Goal: Task Accomplishment & Management: Manage account settings

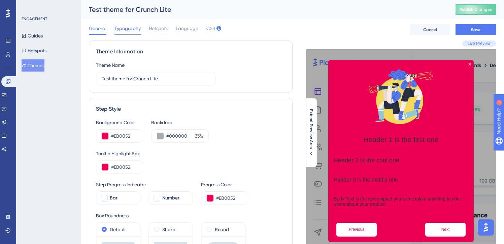
click at [131, 31] on span "Typography" at bounding box center [128, 28] width 26 height 8
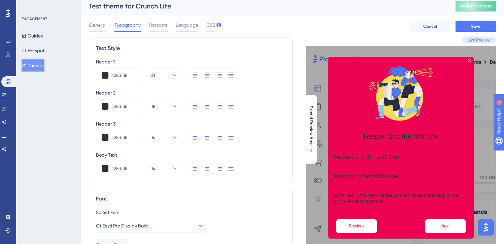
scroll to position [5, 0]
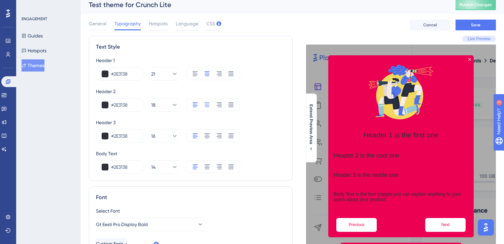
click at [206, 107] on icon at bounding box center [207, 104] width 7 height 7
click at [208, 136] on icon at bounding box center [207, 135] width 7 height 7
click at [207, 163] on icon at bounding box center [207, 166] width 7 height 7
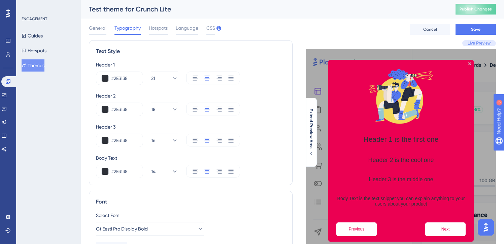
scroll to position [0, 0]
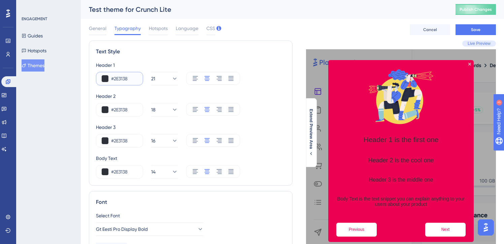
click at [133, 80] on input "#2E3138" at bounding box center [124, 78] width 26 height 8
type input "#FFFFFF"
click at [124, 106] on input "#2E3138" at bounding box center [124, 109] width 26 height 8
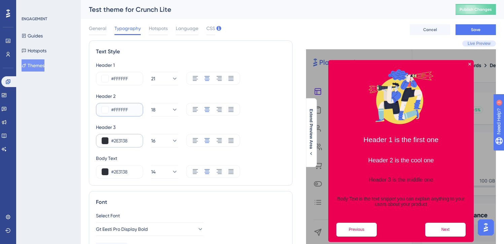
type input "#FFFFFF"
click at [117, 142] on input "#2E3138" at bounding box center [124, 140] width 26 height 8
type input "#FFFFFF"
click at [124, 172] on input "#2E3138" at bounding box center [124, 171] width 26 height 8
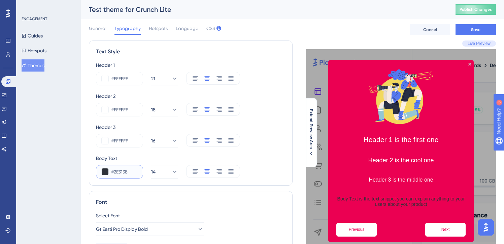
click at [124, 172] on input "#2E3138" at bounding box center [124, 171] width 26 height 8
type input "#FFFFFF"
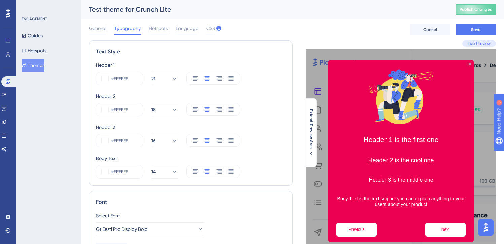
click at [151, 202] on div "Font" at bounding box center [191, 202] width 190 height 8
click at [99, 31] on span "General" at bounding box center [98, 28] width 18 height 8
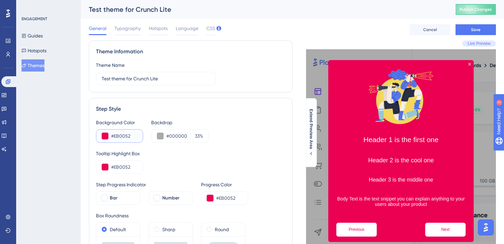
click at [125, 136] on input "#EB0052" at bounding box center [124, 136] width 26 height 8
paste input "004A7B"
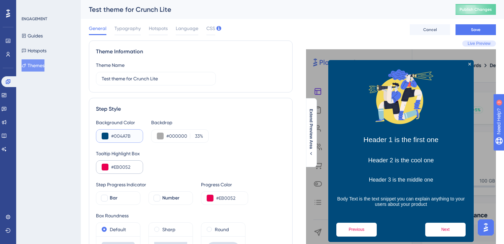
type input "#004A7B"
click at [122, 167] on input "#EB0052" at bounding box center [124, 167] width 26 height 8
paste input "004A7B"
type input "#004A7B"
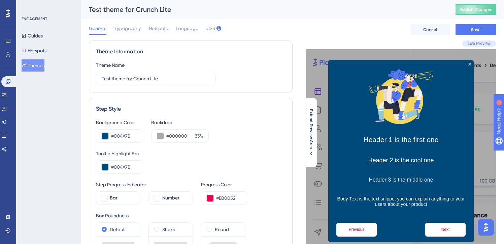
click at [205, 162] on div "Tooltip Highlight Box #004A7B" at bounding box center [191, 161] width 190 height 24
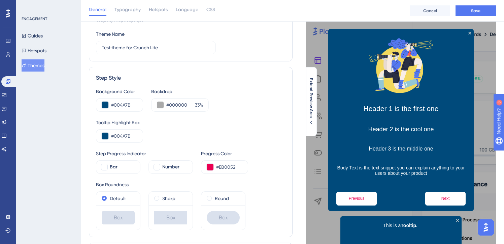
scroll to position [34, 0]
click at [229, 168] on input "#EB0052" at bounding box center [229, 167] width 26 height 8
paste input "004A7B"
type input "#004A7B"
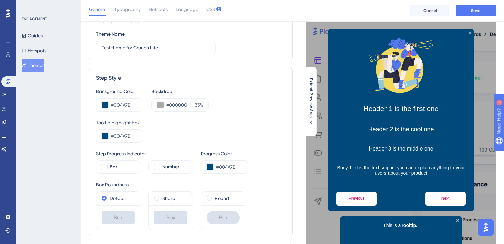
click at [247, 126] on div "Tooltip Highlight Box" at bounding box center [191, 122] width 190 height 8
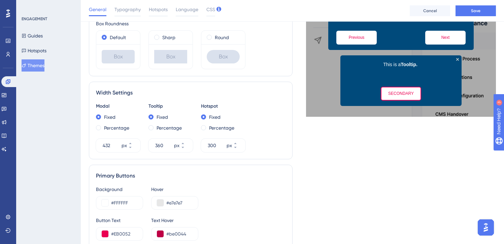
scroll to position [295, 0]
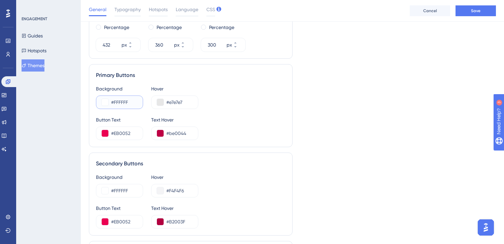
click at [131, 102] on input "#FFFFFF" at bounding box center [124, 102] width 26 height 8
paste input "EB0052"
type input "#EB0052"
click at [127, 132] on input "#EB0052" at bounding box center [124, 133] width 26 height 8
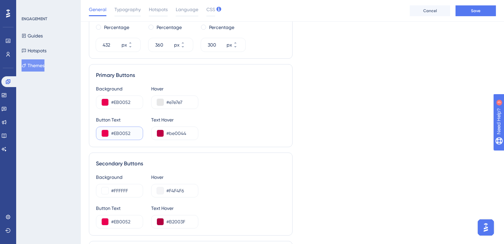
click at [127, 132] on input "#EB0052" at bounding box center [124, 133] width 26 height 8
type input "#FFFFFF"
click at [237, 105] on div "Background #EB0052 Hover #e7e7e7" at bounding box center [191, 97] width 190 height 24
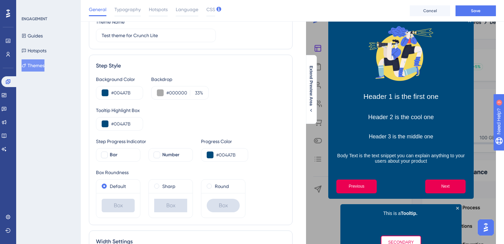
scroll to position [34, 0]
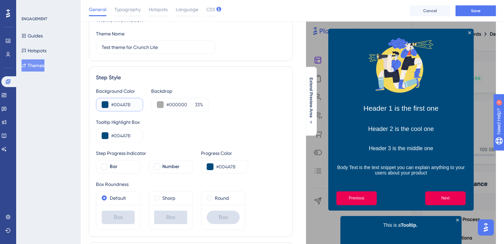
click at [127, 103] on input "#004A7B" at bounding box center [124, 104] width 26 height 8
paste input "2E4D"
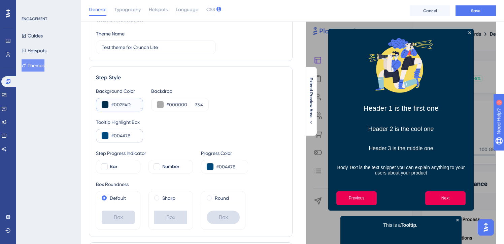
type input "#002E4D"
click at [128, 136] on input "#004A7B" at bounding box center [124, 135] width 26 height 8
paste input "2E4D"
type input "#002E4D"
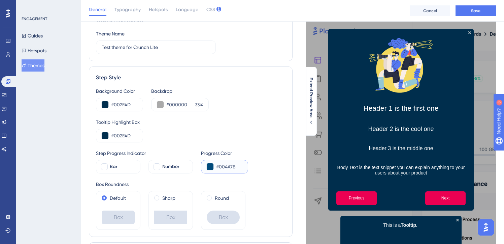
click at [226, 163] on input "#004A7B" at bounding box center [229, 166] width 26 height 8
paste input "2E4D"
type input "#002E4D"
click at [230, 130] on div "Tooltip Highlight Box #002E4D" at bounding box center [191, 130] width 190 height 24
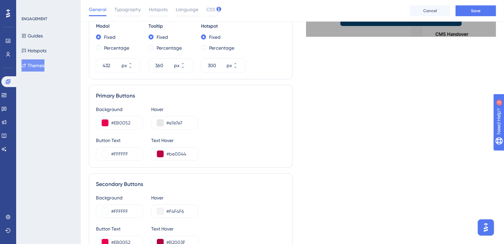
scroll to position [273, 0]
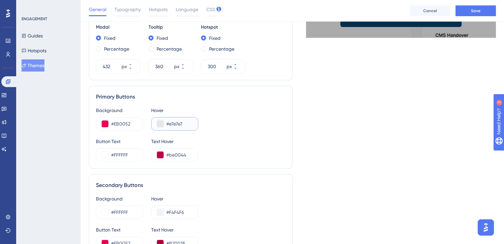
click at [179, 125] on input "#e7e7e7" at bounding box center [179, 124] width 26 height 8
paste input "C40045"
type input "#C40045"
click at [223, 132] on div "Background #EB0052 Hover #C40045 Button Text #FFFFFF Text Hover #be0044" at bounding box center [191, 133] width 190 height 55
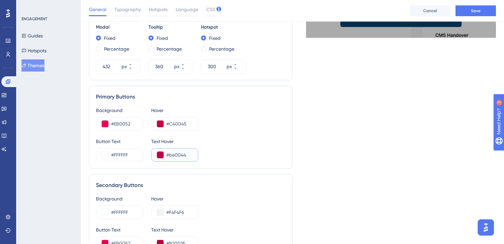
click at [175, 156] on input "#be0044" at bounding box center [179, 155] width 26 height 8
type input "#FFFFFF"
click at [246, 142] on div "Button Text #FFFFFF Text Hover #FFFFFF" at bounding box center [191, 149] width 190 height 24
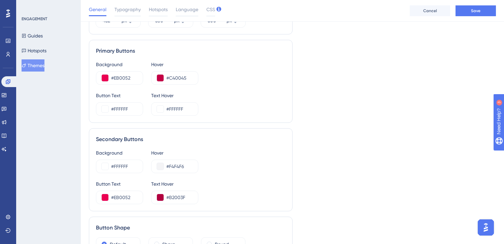
scroll to position [332, 0]
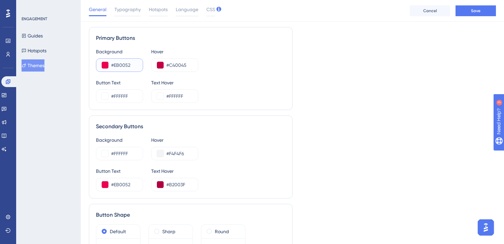
click at [127, 63] on input "#EB0052" at bounding box center [124, 65] width 26 height 8
click at [129, 152] on input "#FFFFFF" at bounding box center [124, 153] width 26 height 8
click at [126, 183] on input "#EB0052" at bounding box center [124, 184] width 26 height 8
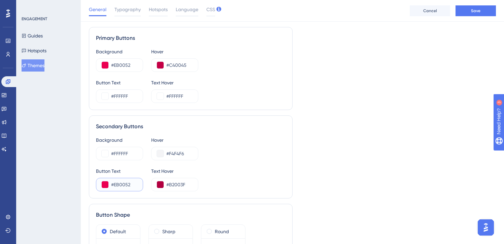
click at [126, 183] on input "#EB0052" at bounding box center [124, 184] width 26 height 8
click at [181, 66] on input "#C40045" at bounding box center [179, 65] width 26 height 8
click at [181, 186] on input "#B2003F" at bounding box center [179, 184] width 26 height 8
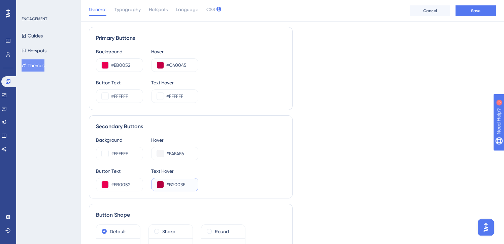
paste input "C40045"
type input "#C40045"
click at [241, 161] on div "Background #FFFFFF Hover #F4F4F6 Button Text #EB0052 Text Hover #C40045" at bounding box center [191, 163] width 190 height 55
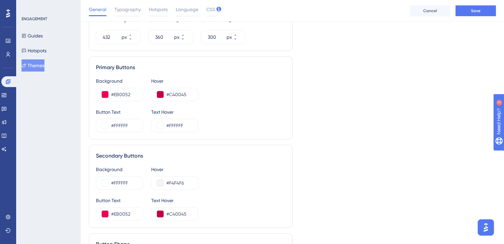
scroll to position [352, 0]
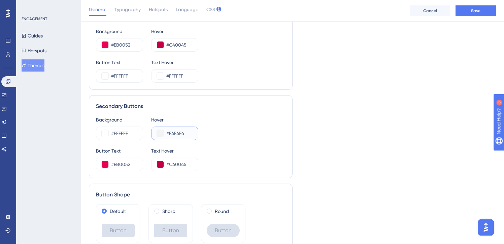
click at [182, 130] on input "#F4F4F6" at bounding box center [179, 133] width 26 height 8
paste input "FF0F5"
type input "#FFF0F5"
click at [214, 132] on div "Background #FFFFFF Hover #FFF0F5" at bounding box center [191, 128] width 190 height 24
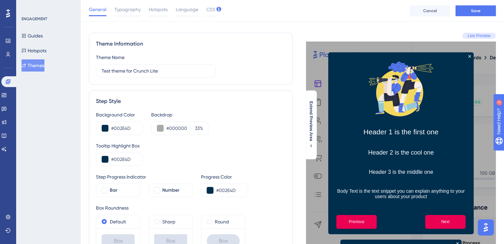
scroll to position [0, 0]
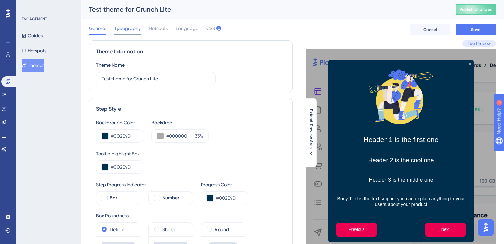
click at [128, 31] on span "Typography" at bounding box center [128, 28] width 26 height 8
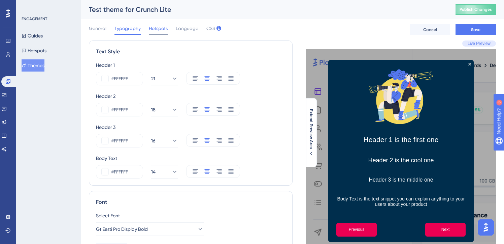
click at [155, 31] on span "Hotspots" at bounding box center [158, 28] width 19 height 8
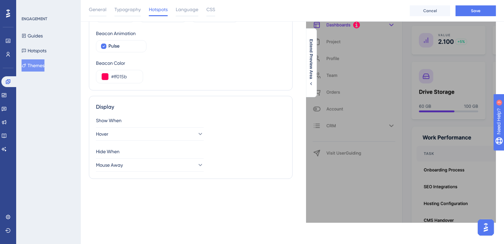
scroll to position [66, 0]
click at [123, 77] on input "#ff015b" at bounding box center [124, 76] width 26 height 8
paste input "EB0052"
type input "#EB0052"
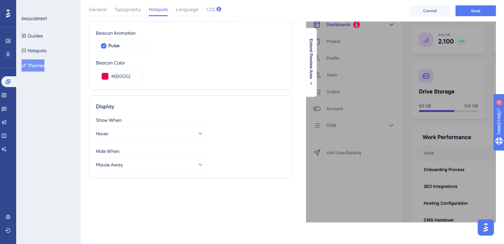
click at [188, 87] on div "Beacon Beacon Style Info Q. Mark Default Beacon Animation Pulse Beacon Color #E…" at bounding box center [191, 33] width 204 height 113
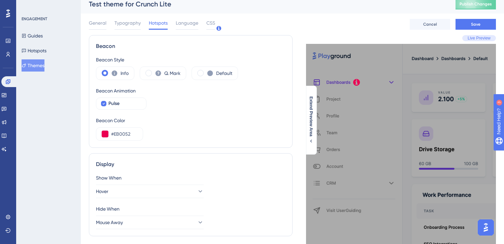
scroll to position [0, 0]
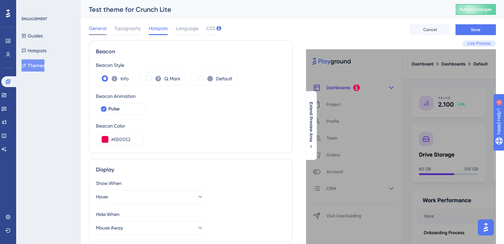
click at [100, 30] on span "General" at bounding box center [98, 28] width 18 height 8
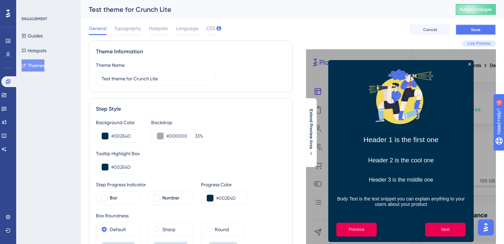
click at [482, 25] on button "Save" at bounding box center [476, 29] width 40 height 11
drag, startPoint x: 135, startPoint y: 80, endPoint x: 100, endPoint y: 79, distance: 35.1
click at [100, 79] on label "Test theme for Crunch Lite" at bounding box center [156, 78] width 120 height 13
type input "Crunch Lite Theme"
click at [484, 28] on button "Save" at bounding box center [476, 29] width 40 height 11
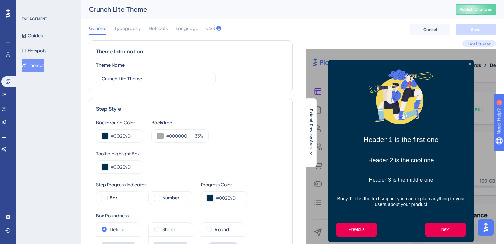
click at [134, 24] on div "General Typography Hotspots Language CSS Cancel Save" at bounding box center [292, 30] width 407 height 22
click at [132, 34] on div at bounding box center [128, 34] width 26 height 1
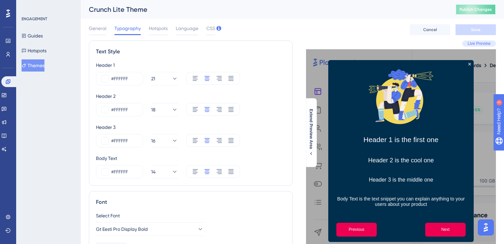
click at [483, 9] on span "Publish Changes" at bounding box center [476, 9] width 32 height 5
click at [43, 32] on button "Guides" at bounding box center [32, 36] width 21 height 12
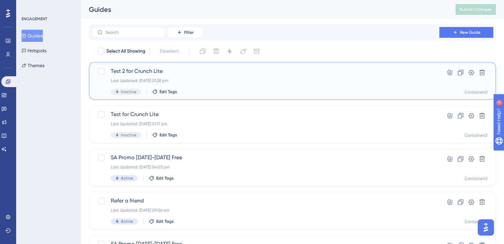
click at [149, 72] on span "Test 2 for Crunch Lite" at bounding box center [266, 71] width 310 height 8
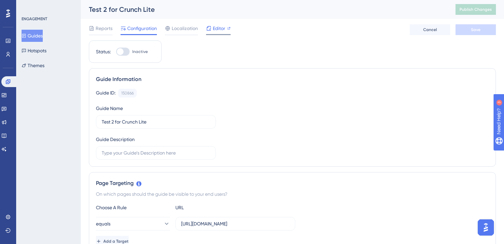
click at [212, 31] on div "Editor" at bounding box center [218, 28] width 25 height 8
click at [25, 33] on button "Guides" at bounding box center [32, 36] width 21 height 12
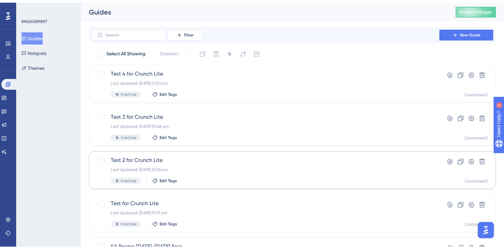
scroll to position [129, 0]
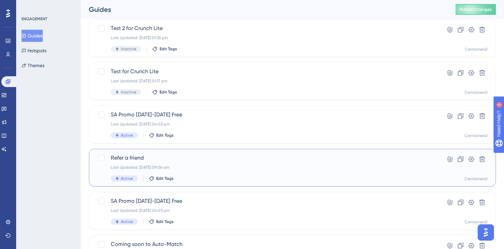
click at [167, 157] on span "Refer a friend" at bounding box center [266, 158] width 310 height 8
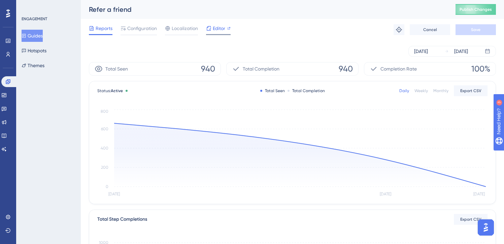
click at [222, 31] on span "Editor" at bounding box center [219, 28] width 12 height 8
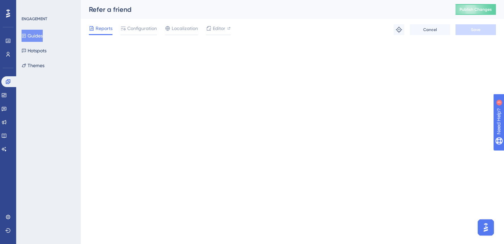
click at [40, 34] on button "Guides" at bounding box center [32, 36] width 21 height 12
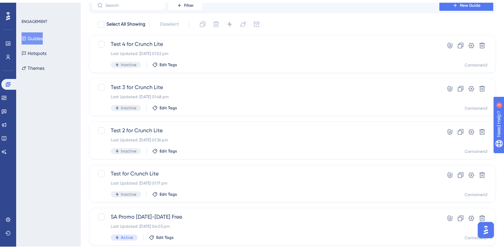
scroll to position [127, 0]
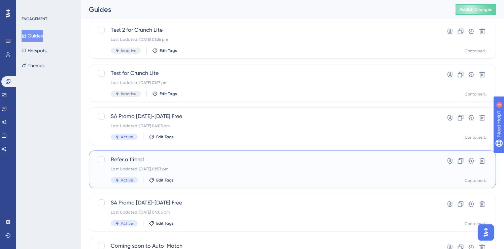
click at [185, 167] on div "Last Updated: 28 Aug 2025 01:53 pm" at bounding box center [266, 168] width 310 height 5
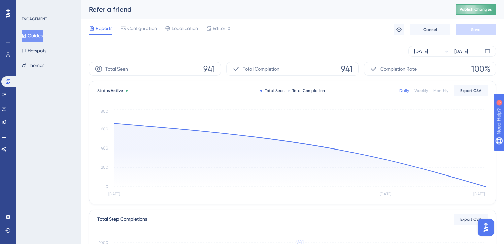
click at [481, 14] on button "Publish Changes" at bounding box center [476, 9] width 40 height 11
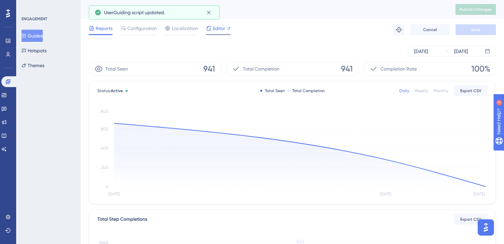
click at [217, 29] on span "Editor" at bounding box center [219, 28] width 12 height 8
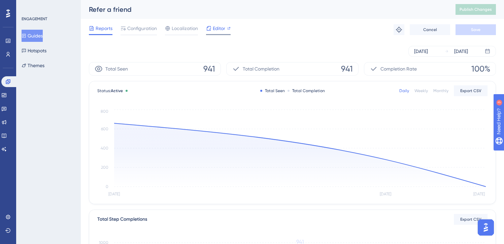
click at [211, 26] on icon at bounding box center [208, 28] width 5 height 5
